Goal: Check status: Check status

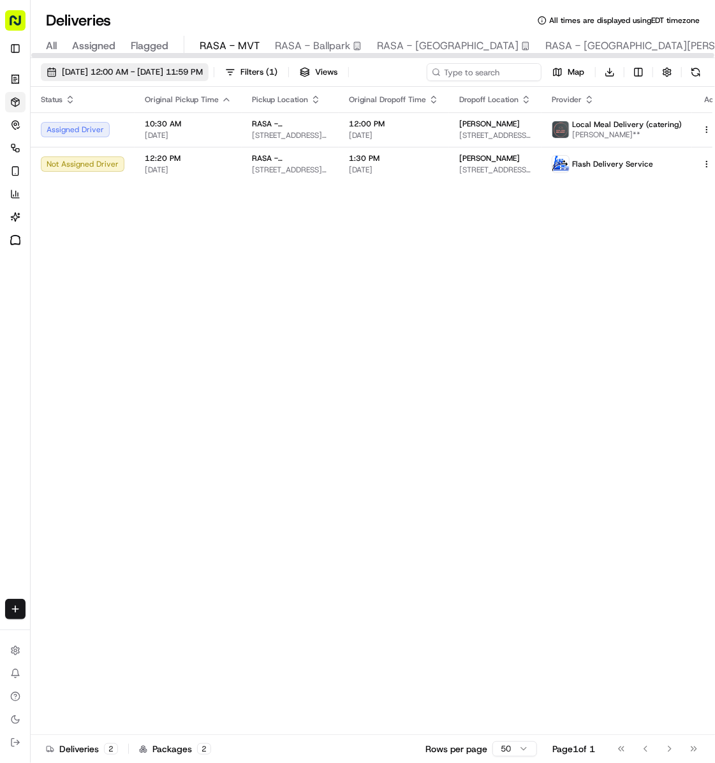
click at [157, 70] on span "[DATE] 12:00 AM - [DATE] 11:59 PM" at bounding box center [132, 71] width 141 height 11
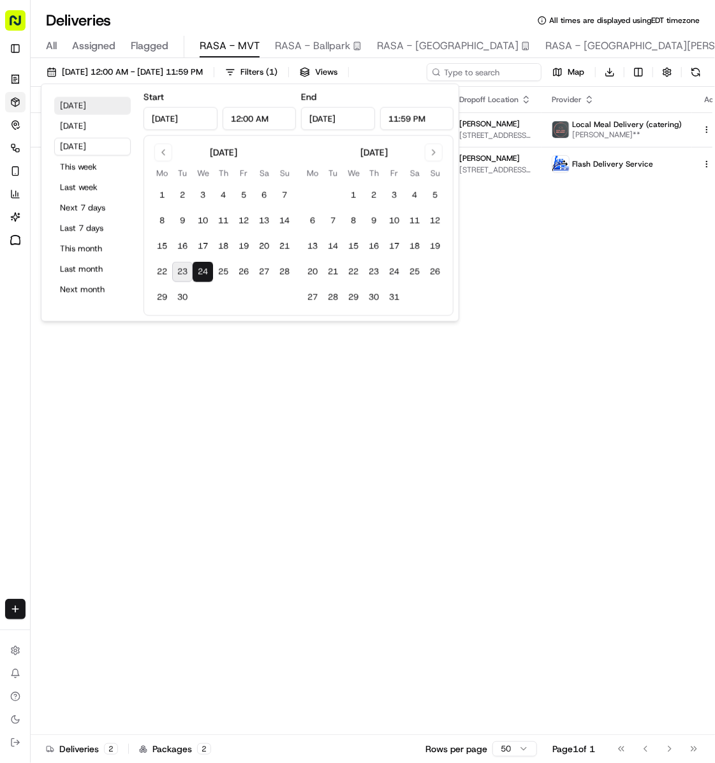
click at [85, 105] on button "[DATE]" at bounding box center [92, 106] width 77 height 18
type input "[DATE]"
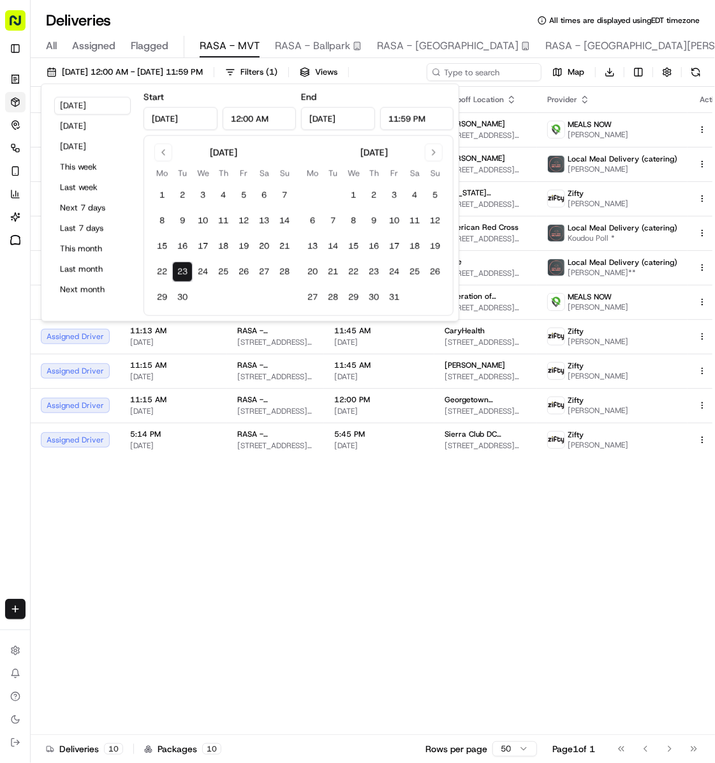
click at [334, 633] on div "Status Original Pickup Time Pickup Location Original Dropoff Time Dropoff Locat…" at bounding box center [383, 411] width 704 height 648
